Goal: Task Accomplishment & Management: Complete application form

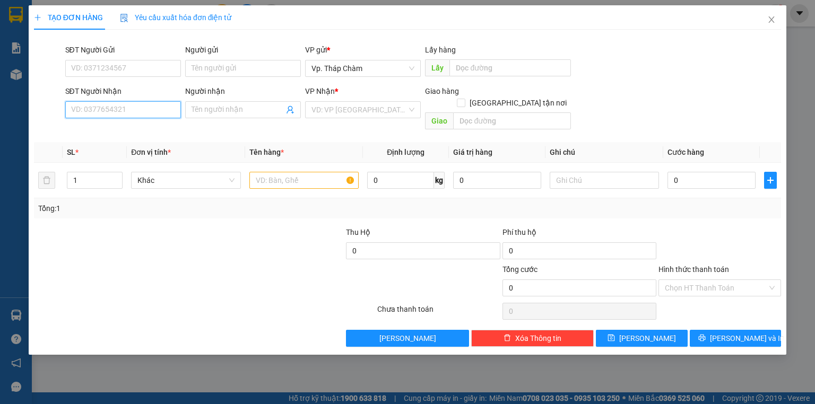
click at [142, 110] on input "SĐT Người Nhận" at bounding box center [123, 109] width 116 height 17
click at [165, 106] on input "SĐT Người Nhận" at bounding box center [123, 109] width 116 height 17
click at [146, 61] on input "SĐT Người Gửi" at bounding box center [123, 68] width 116 height 17
click at [95, 68] on input "0906856056" at bounding box center [123, 68] width 116 height 17
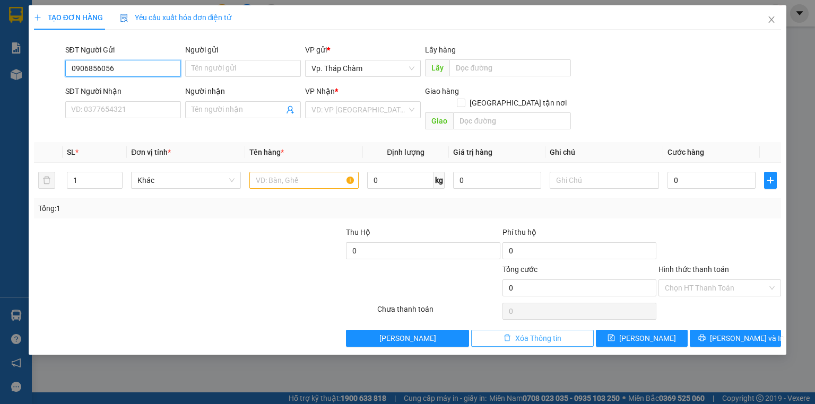
type input "0906856056"
click at [554, 333] on span "Xóa Thông tin" at bounding box center [538, 339] width 46 height 12
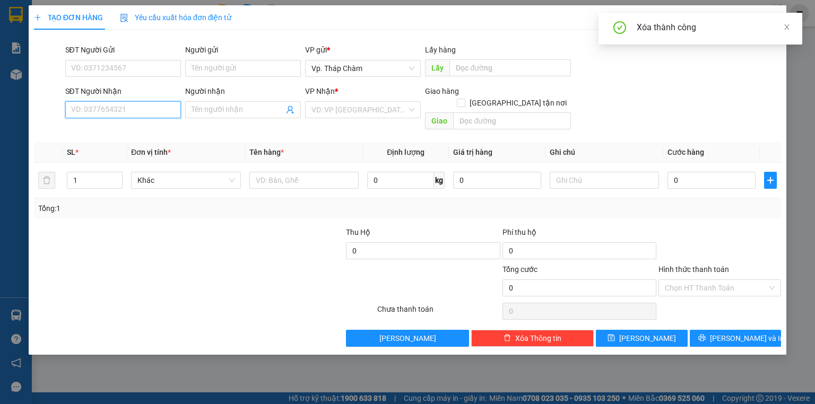
paste input "0906856056"
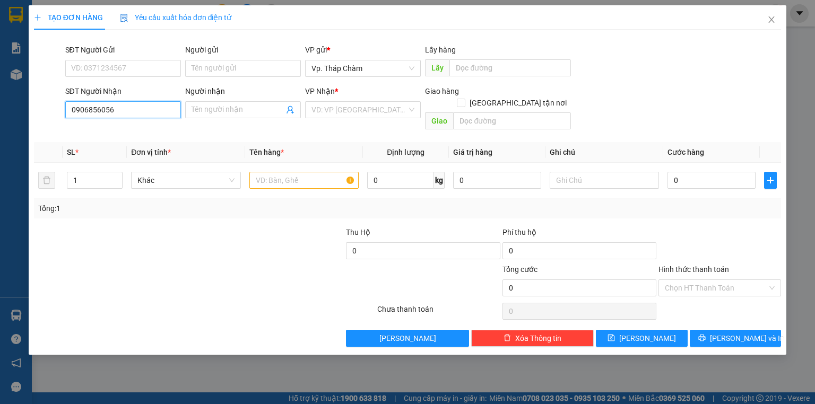
click at [104, 111] on input "0906856056" at bounding box center [123, 109] width 116 height 17
type input "0906856556"
click at [108, 127] on div "0906856556 - [PERSON_NAME]" at bounding box center [124, 131] width 104 height 12
type input "[PERSON_NAME]"
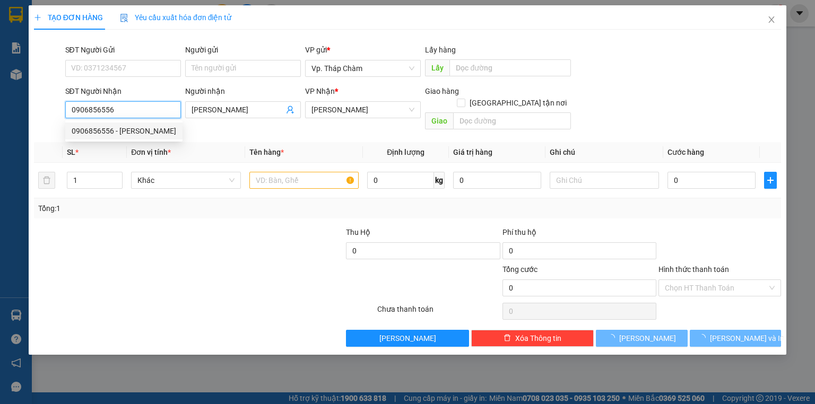
type input "50.000"
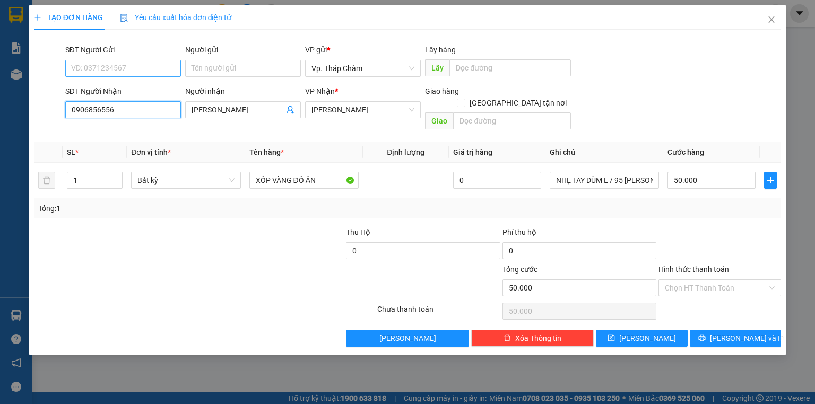
type input "0906856556"
click at [111, 65] on input "SĐT Người Gửi" at bounding box center [123, 68] width 116 height 17
click at [117, 68] on input "SĐT Người Gửi" at bounding box center [123, 68] width 116 height 17
click at [333, 111] on span "[PERSON_NAME]" at bounding box center [362, 110] width 103 height 16
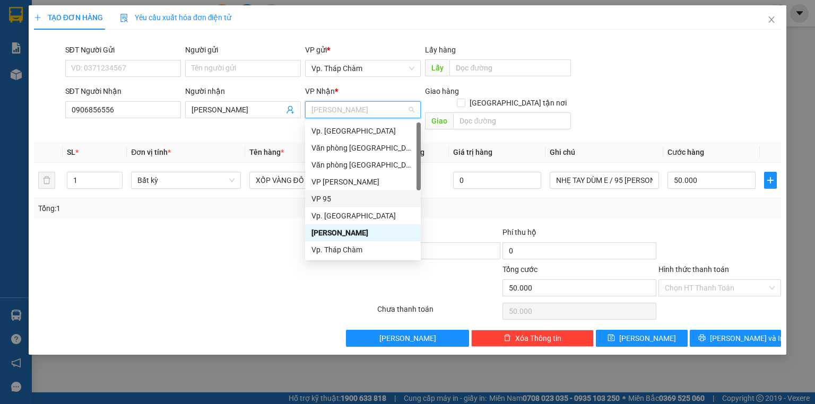
click at [335, 199] on div "VP 95" at bounding box center [362, 199] width 103 height 12
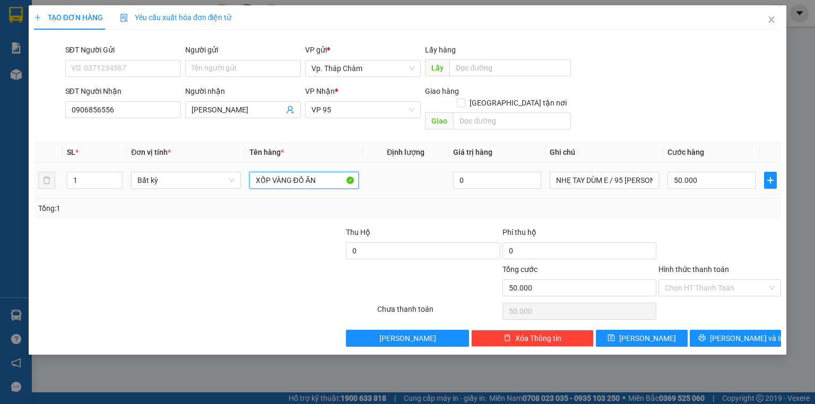
drag, startPoint x: 289, startPoint y: 170, endPoint x: 247, endPoint y: 170, distance: 42.4
click at [247, 170] on td "XỐP VÀNG ĐỒ ĂN" at bounding box center [304, 181] width 118 height 36
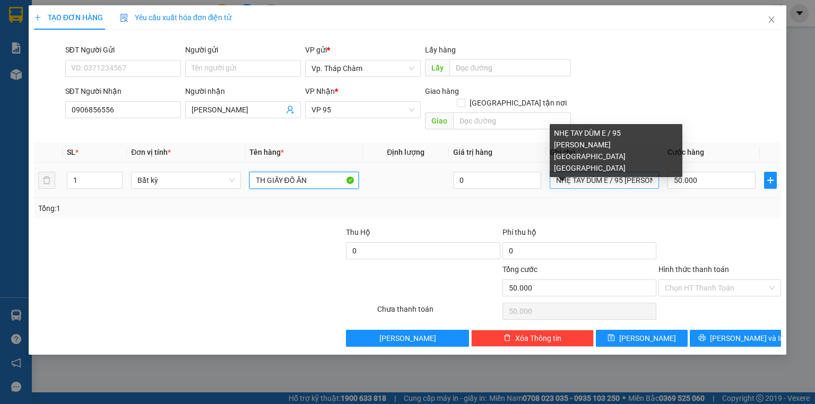
type input "TH GIẤY ĐỒ ĂN"
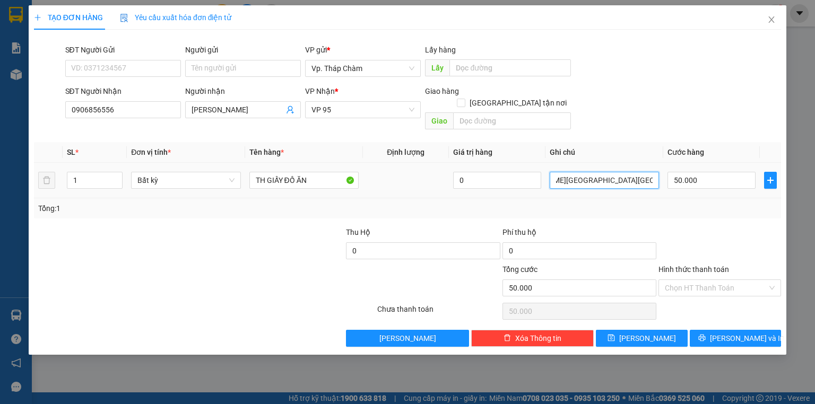
drag, startPoint x: 609, startPoint y: 170, endPoint x: 671, endPoint y: 181, distance: 63.6
click at [665, 172] on tr "1 Bất kỳ TH GIẤY ĐỒ ĂN 0 NHẸ TAY DÙM E / 95 [PERSON_NAME].9 QUẬN 5 50.000" at bounding box center [407, 181] width 747 height 36
type input "NHẸ TAY DÙM E"
drag, startPoint x: 708, startPoint y: 276, endPoint x: 705, endPoint y: 299, distance: 22.9
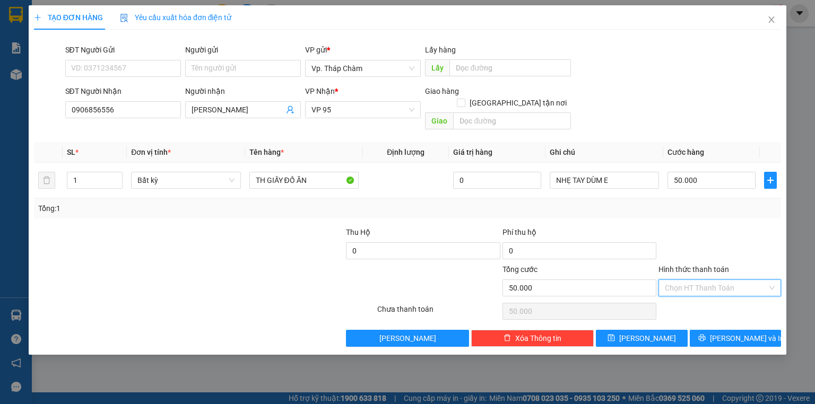
click at [708, 280] on input "Hình thức thanh toán" at bounding box center [716, 288] width 102 height 16
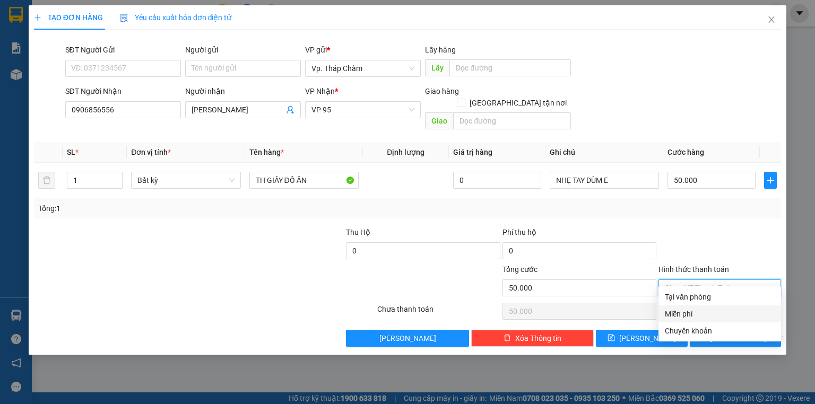
click at [704, 309] on div "Miễn phí" at bounding box center [720, 314] width 110 height 12
type input "0"
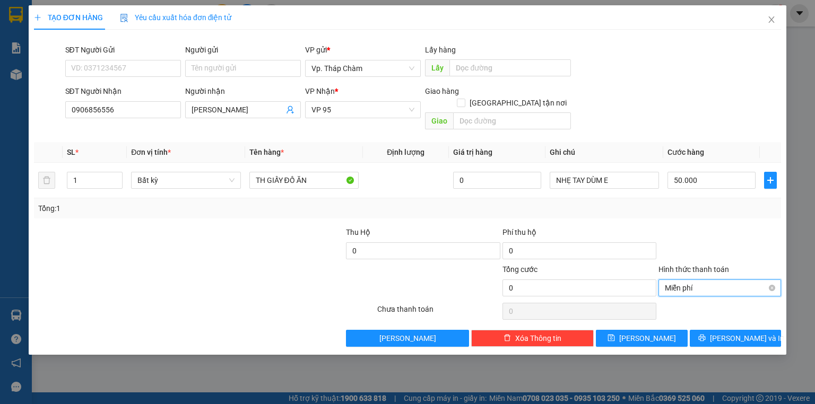
click at [705, 280] on span "Miễn phí" at bounding box center [720, 288] width 110 height 16
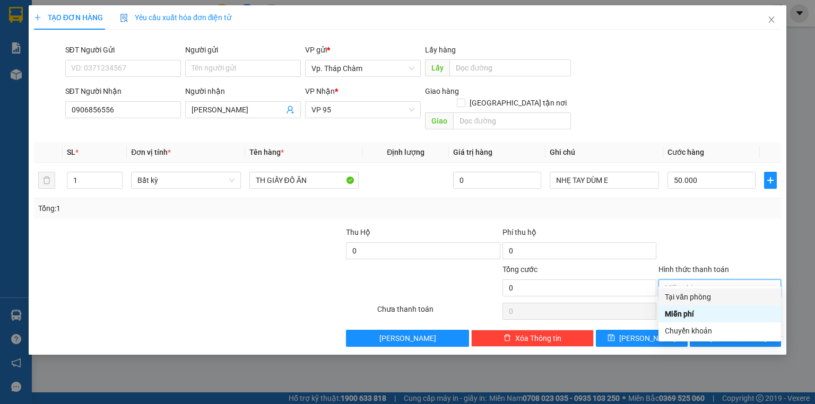
click at [705, 293] on div "Tại văn phòng" at bounding box center [720, 297] width 110 height 12
type input "50.000"
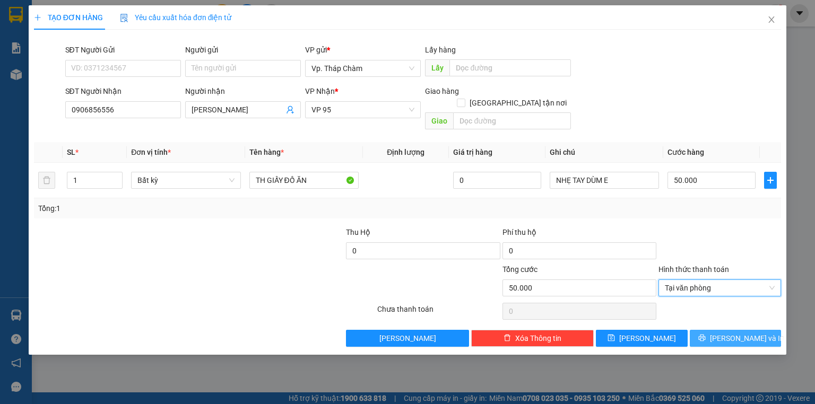
click at [726, 333] on span "[PERSON_NAME] và In" at bounding box center [747, 339] width 74 height 12
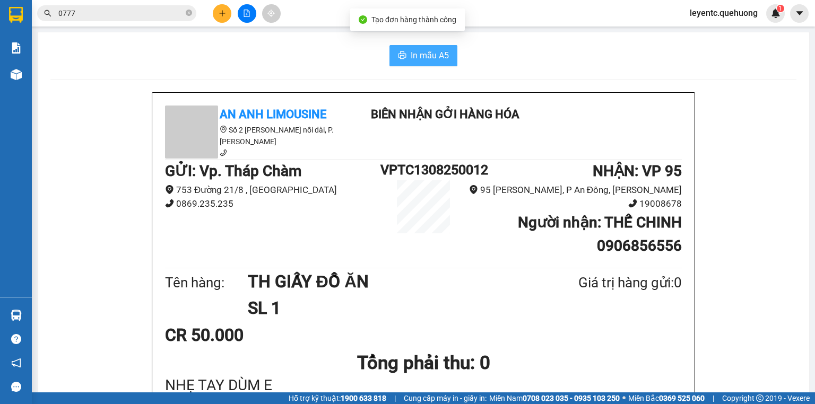
click at [426, 49] on span "In mẫu A5" at bounding box center [429, 55] width 38 height 13
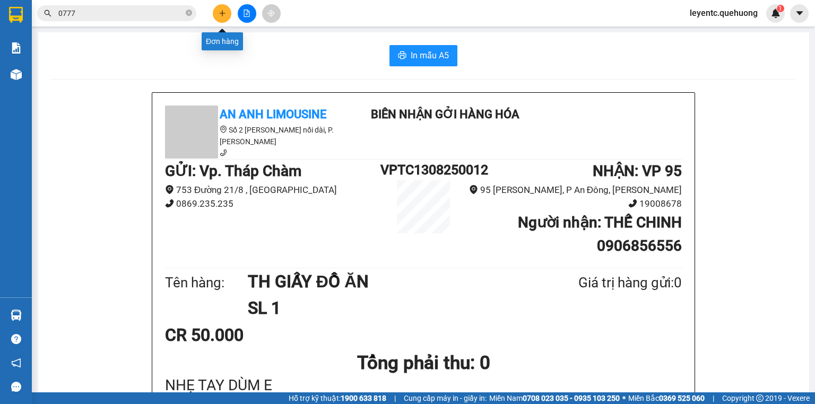
click at [216, 12] on button at bounding box center [222, 13] width 19 height 19
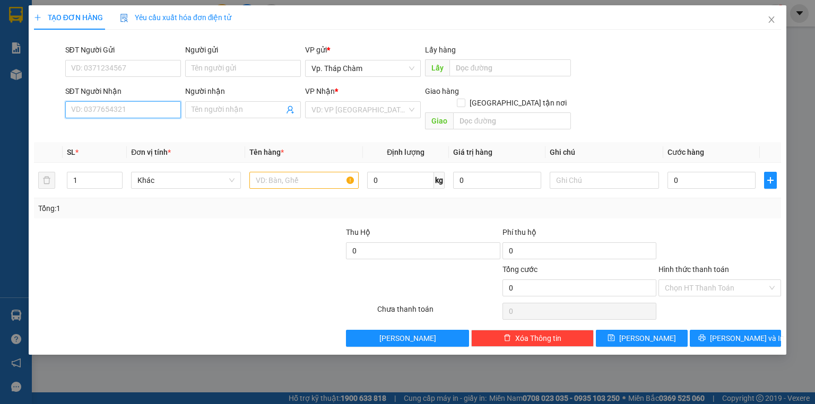
click at [132, 112] on input "SĐT Người Nhận" at bounding box center [123, 109] width 116 height 17
type input "0902884757"
click at [226, 105] on input "Người nhận" at bounding box center [237, 110] width 92 height 12
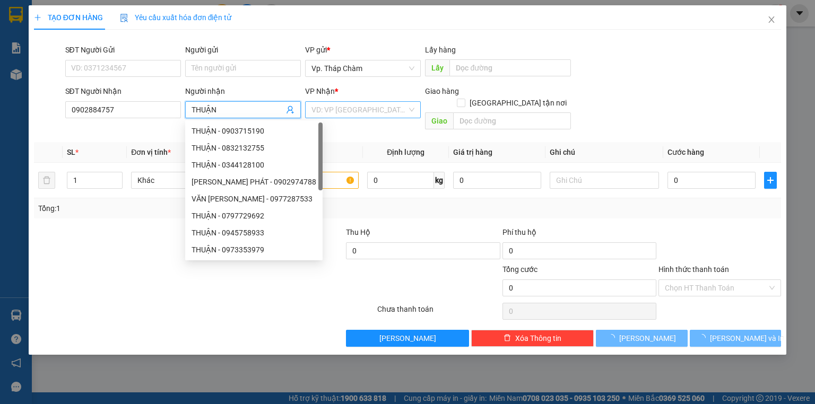
type input "THUẬN"
click at [348, 102] on input "search" at bounding box center [358, 110] width 95 height 16
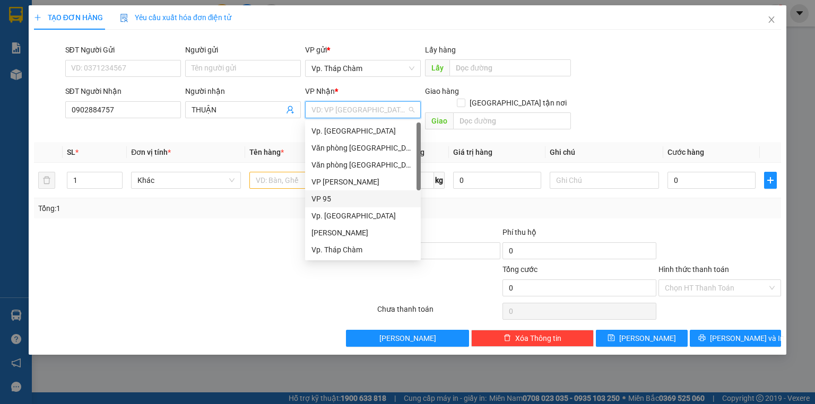
scroll to position [85, 0]
click at [338, 203] on div "VP QL13" at bounding box center [362, 199] width 103 height 12
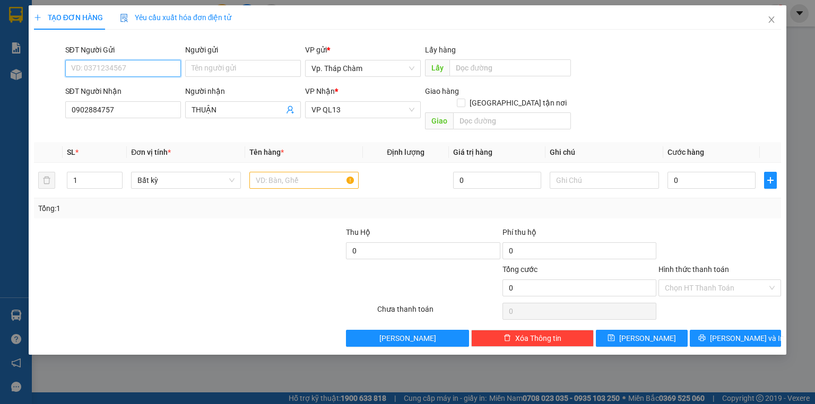
click at [148, 69] on input "SĐT Người Gửi" at bounding box center [123, 68] width 116 height 17
type input "0901235883"
click at [122, 89] on div "0901235883 - THẢO" at bounding box center [123, 90] width 103 height 12
type input "THẢO"
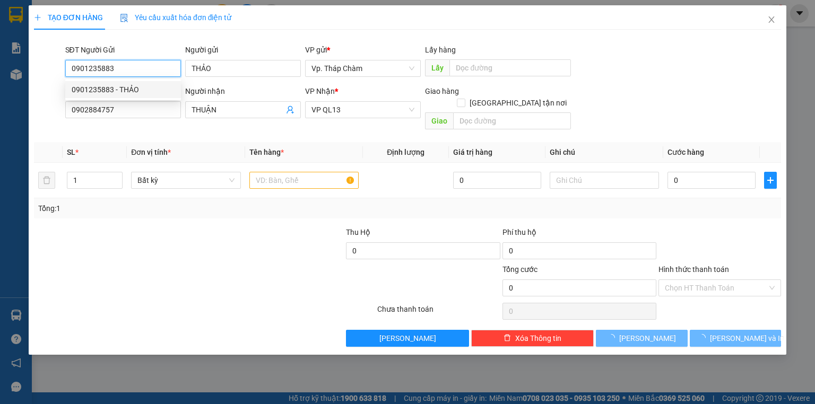
type input "20.000"
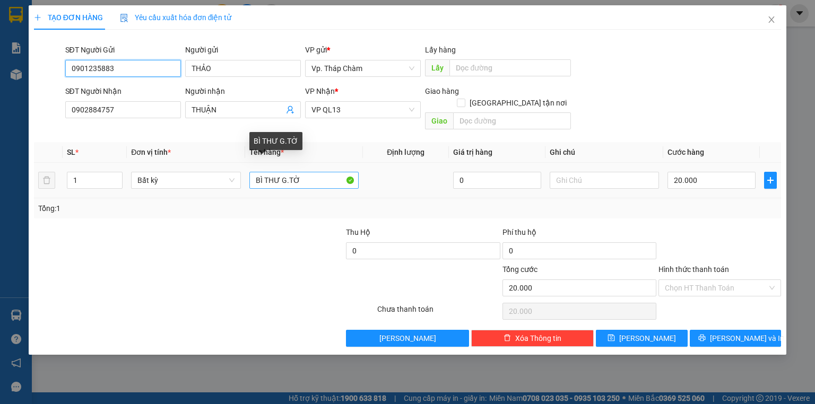
type input "0901235883"
click at [271, 173] on input "BÌ THƯ G.TỜ" at bounding box center [303, 180] width 109 height 17
type input "TH GIẤY BIA"
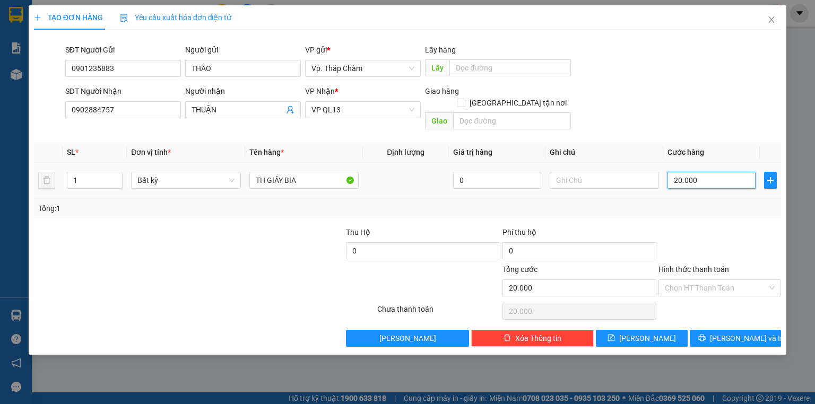
click at [690, 173] on input "20.000" at bounding box center [711, 180] width 88 height 17
type input "3"
type input "30"
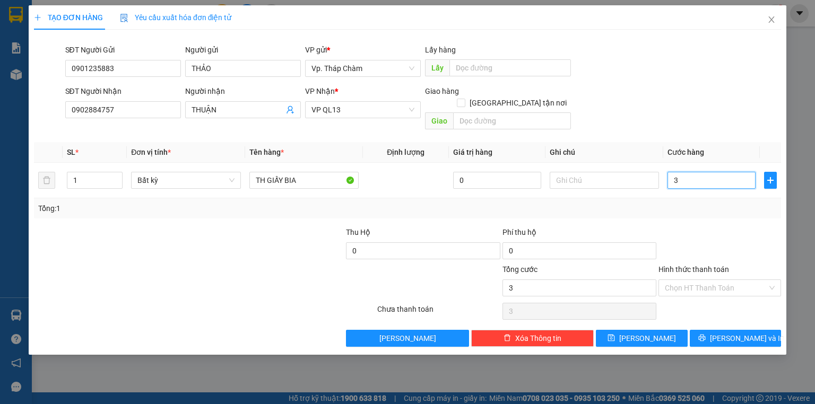
type input "30"
type input "30.000"
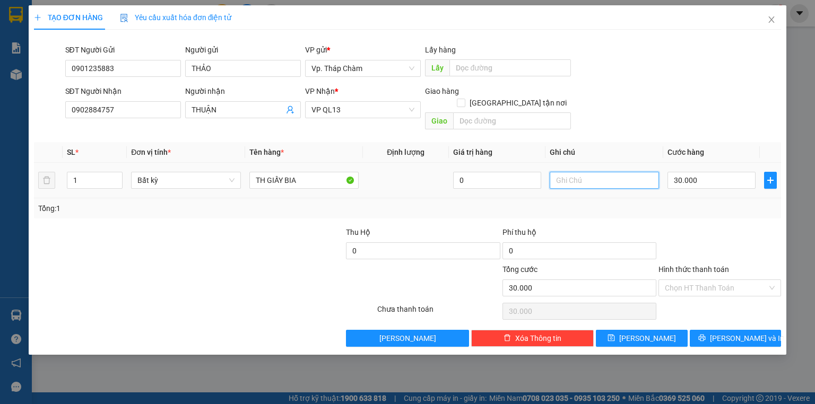
click at [557, 172] on input "text" at bounding box center [603, 180] width 109 height 17
type input "NHẸ TAY DÙM E"
click at [698, 280] on input "Hình thức thanh toán" at bounding box center [716, 288] width 102 height 16
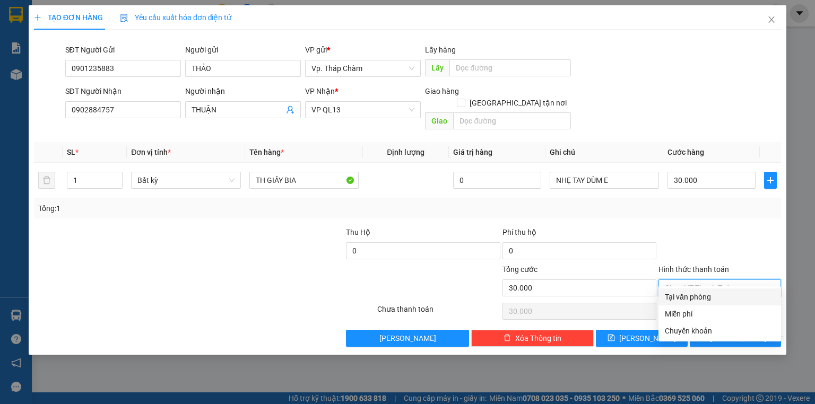
click at [696, 294] on div "Tại văn phòng" at bounding box center [720, 297] width 110 height 12
type input "0"
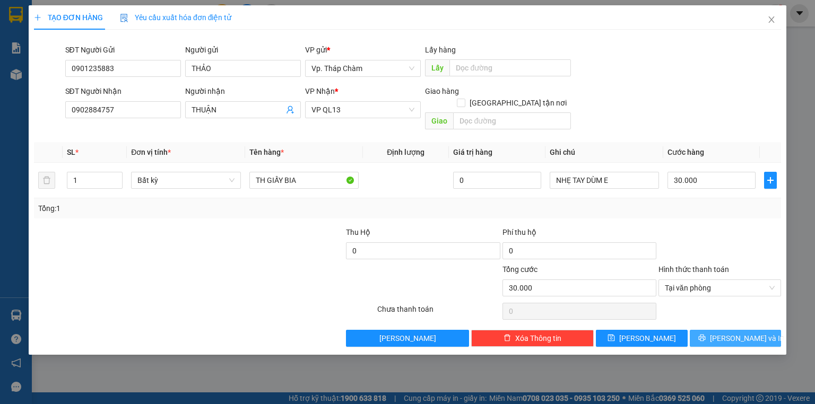
click at [705, 335] on icon "printer" at bounding box center [701, 338] width 7 height 7
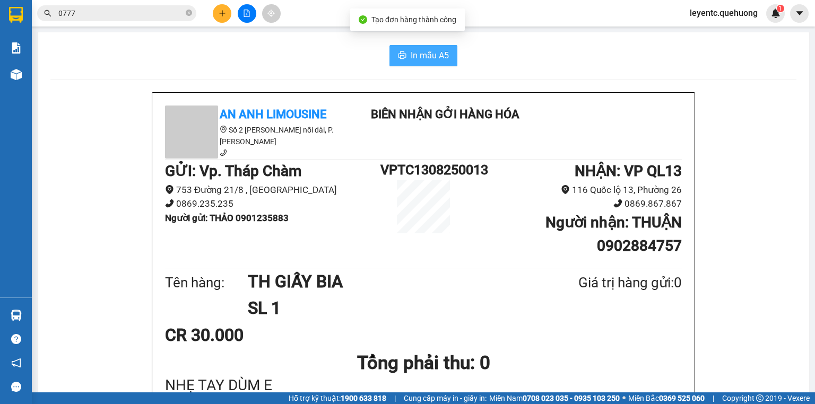
click at [435, 52] on span "In mẫu A5" at bounding box center [429, 55] width 38 height 13
